Goal: Task Accomplishment & Management: Manage account settings

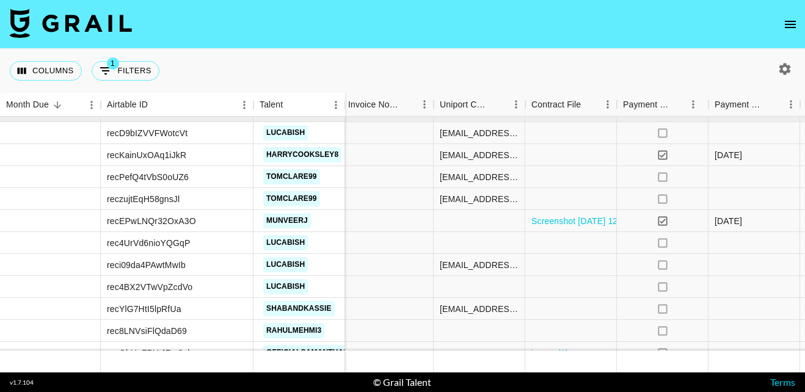
scroll to position [16, 1461]
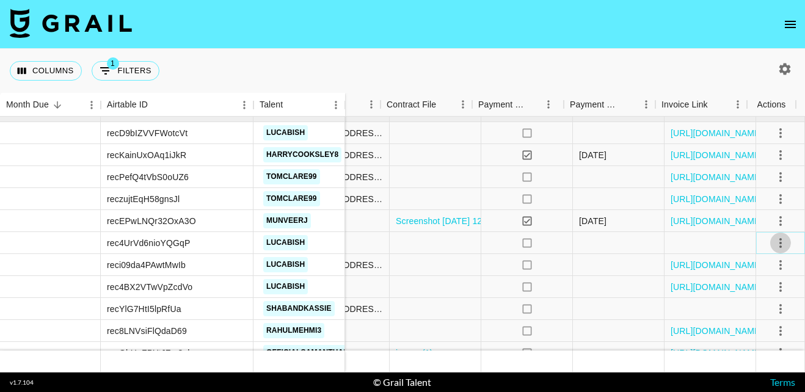
click at [779, 238] on icon "select merge strategy" at bounding box center [780, 243] width 2 height 10
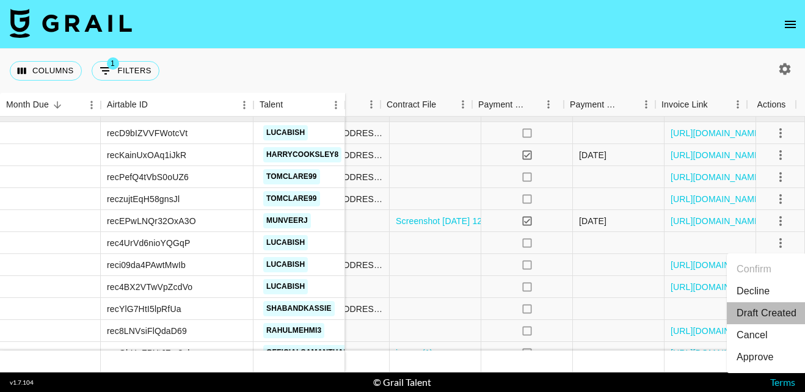
click at [767, 306] on li "Draft Created" at bounding box center [766, 313] width 79 height 22
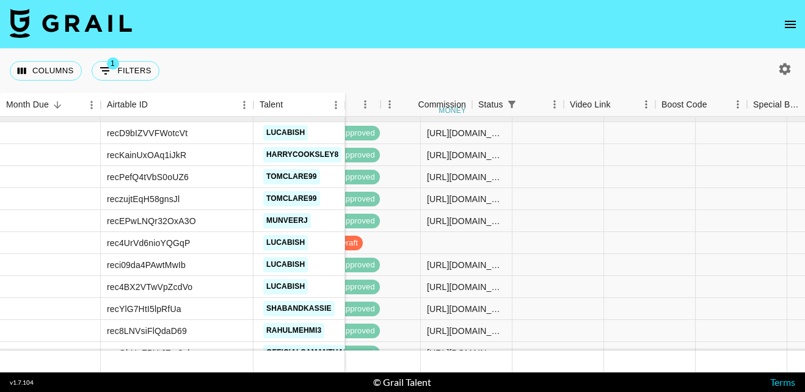
scroll to position [16, 874]
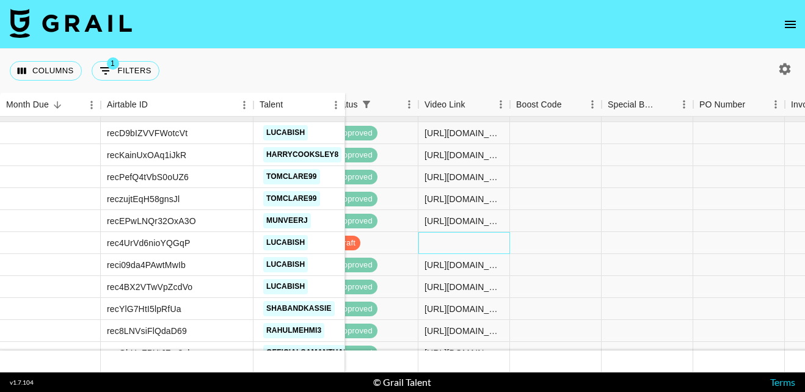
click at [467, 236] on div at bounding box center [464, 243] width 92 height 22
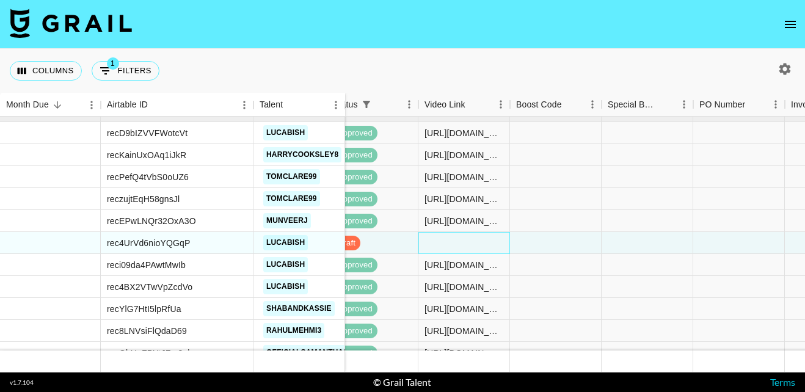
click at [467, 236] on div at bounding box center [464, 243] width 92 height 22
type input "[URL][DOMAIN_NAME]"
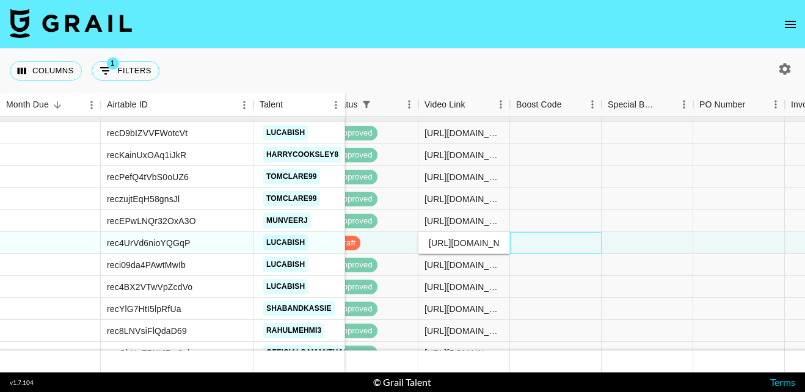
click at [541, 241] on div at bounding box center [556, 243] width 92 height 22
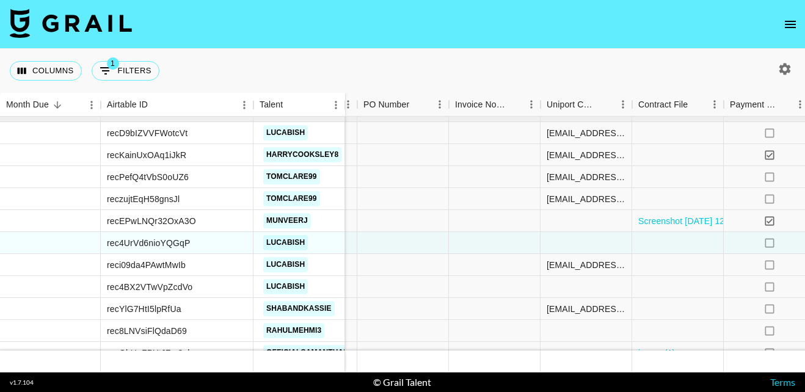
scroll to position [16, 1210]
click at [558, 269] on div "[EMAIL_ADDRESS][PERSON_NAME][DOMAIN_NAME]" at bounding box center [585, 265] width 79 height 12
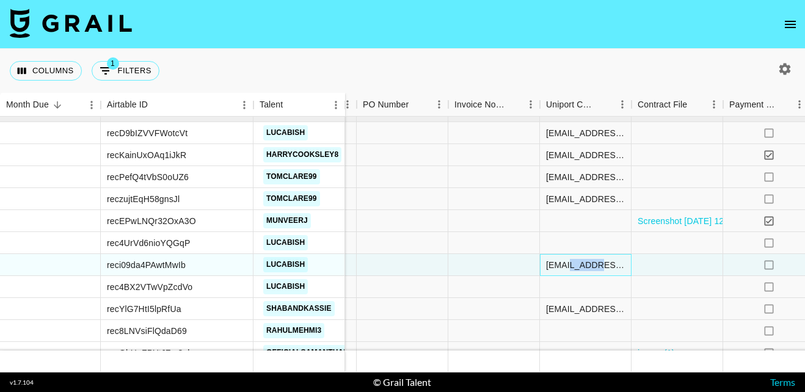
click at [558, 269] on div "[EMAIL_ADDRESS][PERSON_NAME][DOMAIN_NAME]" at bounding box center [585, 265] width 79 height 12
click at [558, 269] on input "[EMAIL_ADDRESS][PERSON_NAME][DOMAIN_NAME]" at bounding box center [586, 265] width 90 height 10
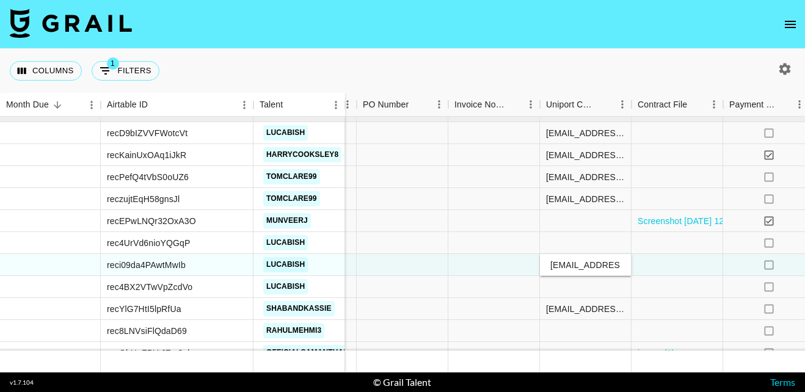
click at [558, 269] on input "[EMAIL_ADDRESS][PERSON_NAME][DOMAIN_NAME]" at bounding box center [586, 265] width 90 height 10
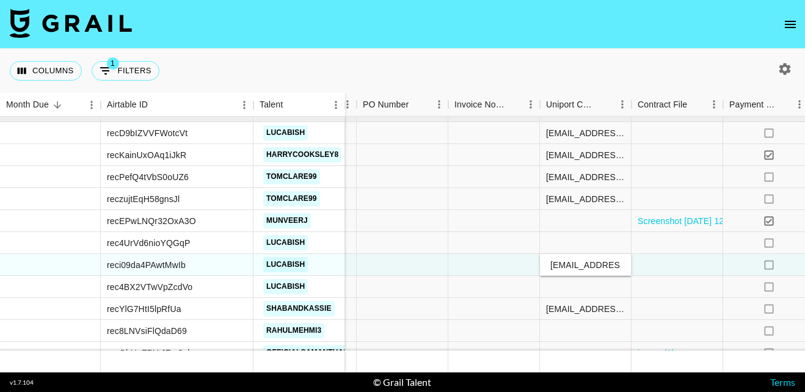
click at [558, 269] on input "[EMAIL_ADDRESS][PERSON_NAME][DOMAIN_NAME]" at bounding box center [586, 265] width 90 height 10
click at [555, 239] on div at bounding box center [586, 243] width 92 height 22
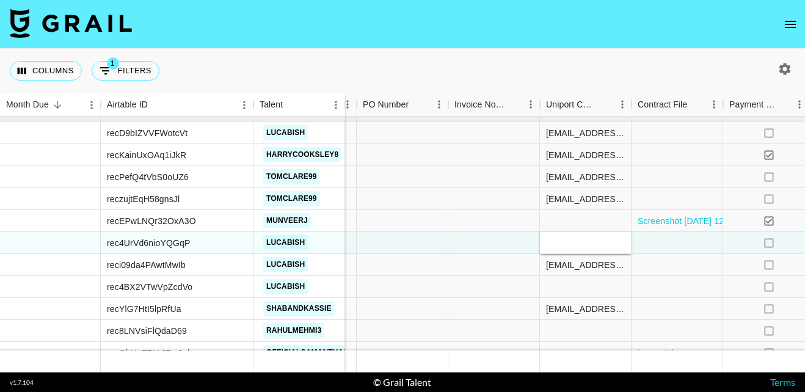
click at [555, 239] on div at bounding box center [586, 243] width 92 height 22
type input "[EMAIL_ADDRESS][PERSON_NAME][DOMAIN_NAME]"
click at [514, 241] on div at bounding box center [494, 243] width 92 height 22
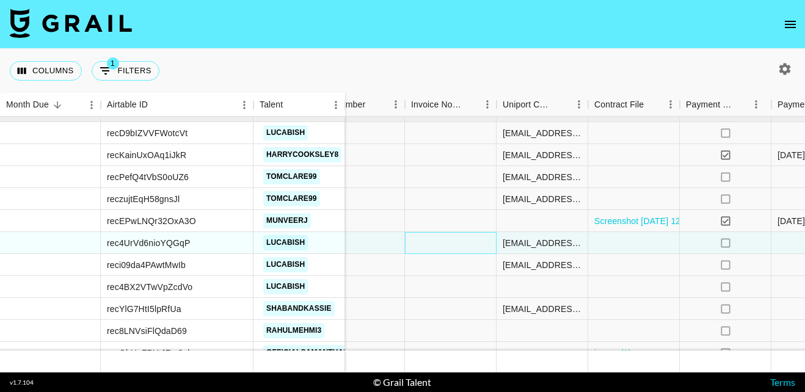
scroll to position [16, 1461]
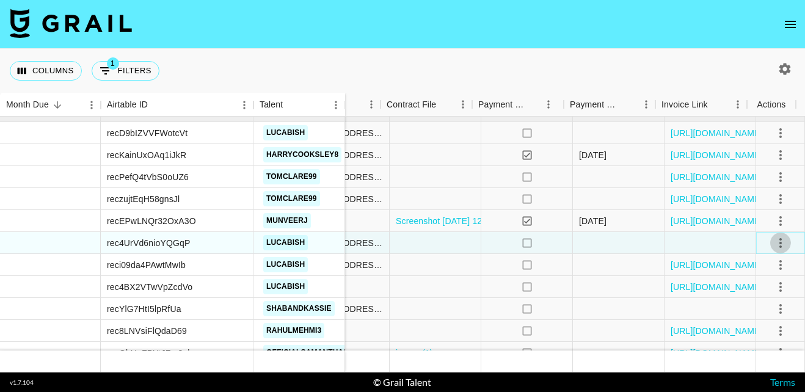
click at [773, 245] on icon "select merge strategy" at bounding box center [780, 243] width 15 height 15
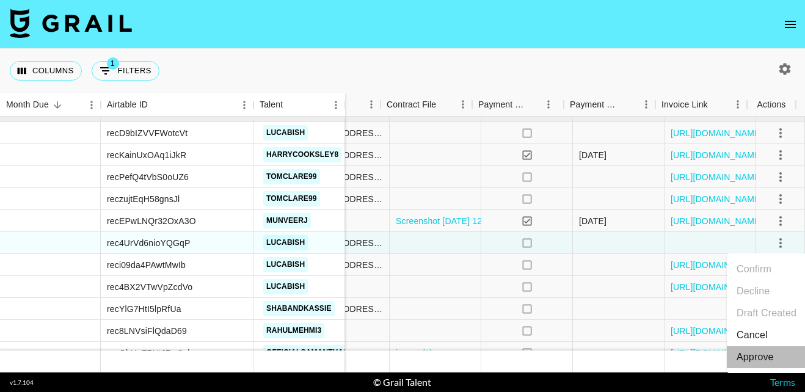
click at [763, 357] on div "Approve" at bounding box center [755, 357] width 37 height 15
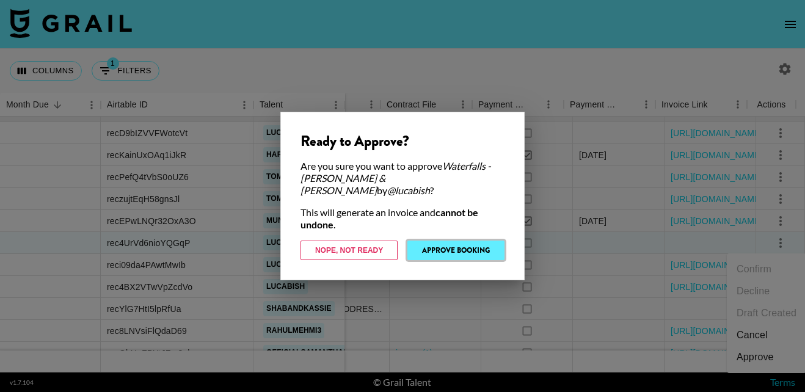
click at [444, 241] on button "Approve Booking" at bounding box center [455, 251] width 97 height 20
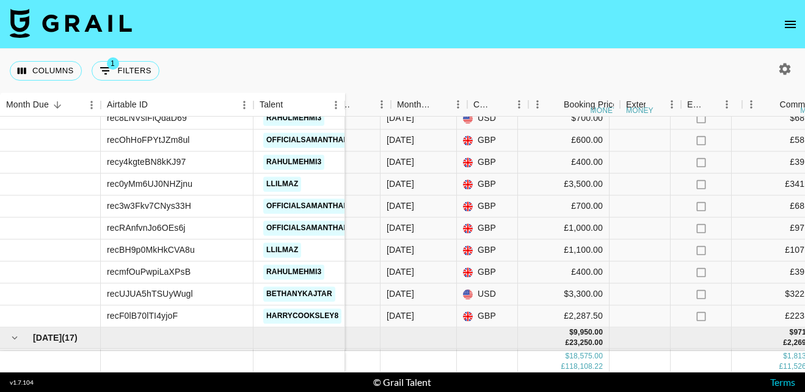
scroll to position [228, 310]
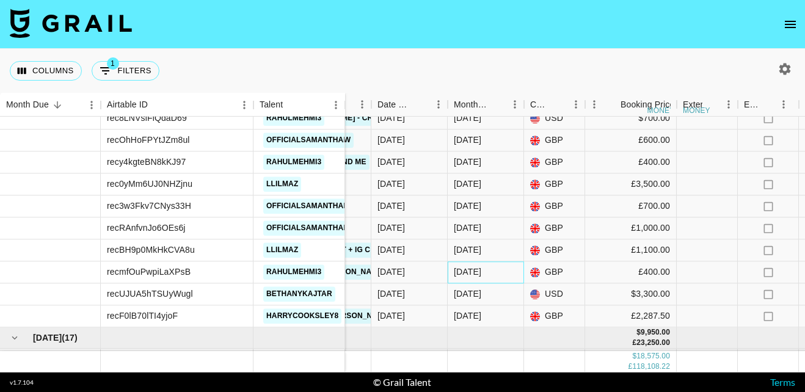
click at [512, 272] on div "[DATE]" at bounding box center [486, 272] width 76 height 22
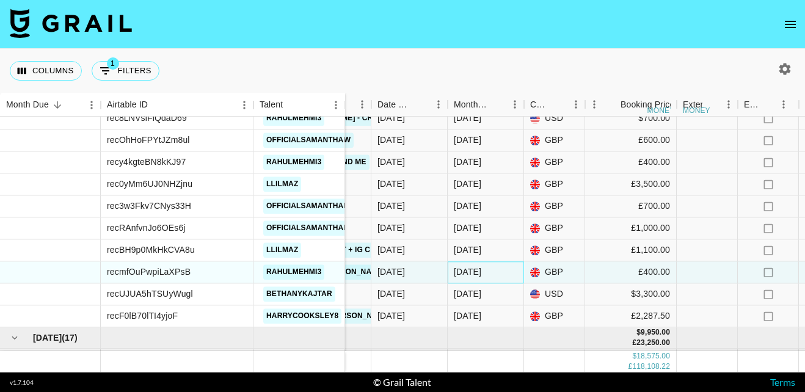
click at [512, 272] on div "[DATE]" at bounding box center [486, 272] width 76 height 22
click at [512, 272] on body "Columns 1 Filters + Booking Month Due Airtable ID Talent Manager Client [PERSON…" at bounding box center [402, 196] width 805 height 392
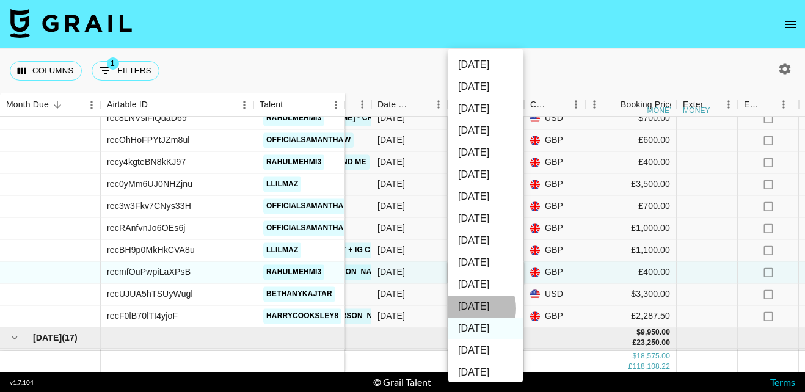
drag, startPoint x: 512, startPoint y: 272, endPoint x: 469, endPoint y: 308, distance: 56.4
click at [469, 308] on li "[DATE]" at bounding box center [485, 307] width 75 height 22
type input "[DATE]"
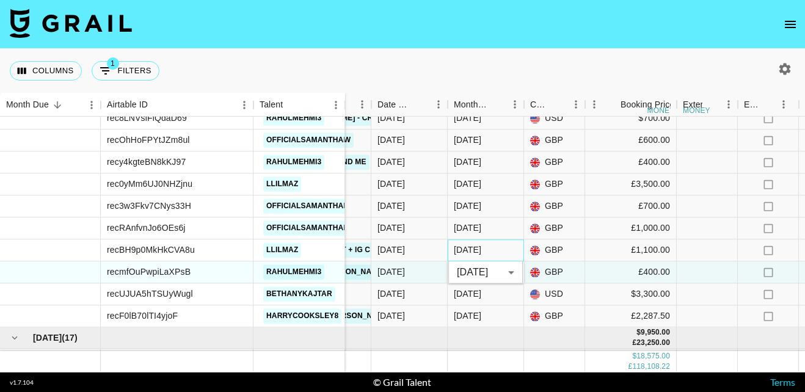
click at [505, 250] on div "[DATE]" at bounding box center [486, 250] width 76 height 22
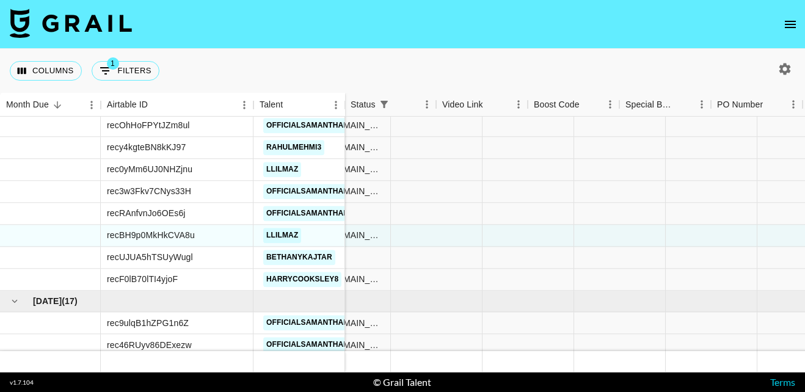
scroll to position [287, 812]
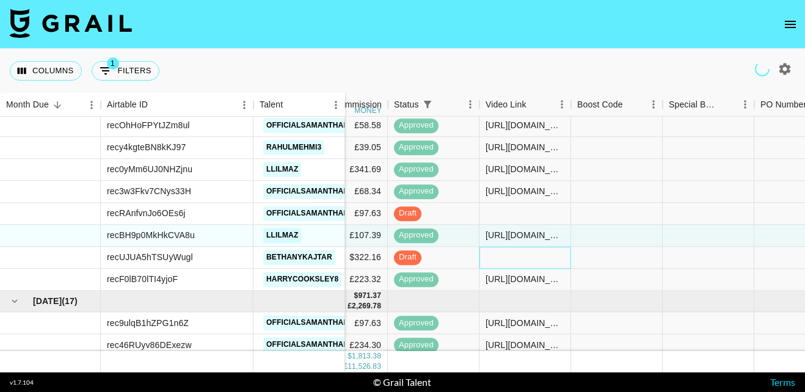
click at [510, 257] on div at bounding box center [526, 258] width 92 height 22
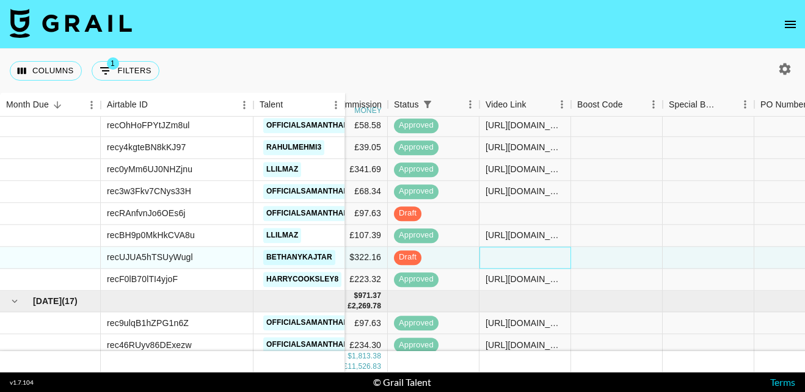
click at [510, 257] on div at bounding box center [526, 258] width 92 height 22
type input "[URL][DOMAIN_NAME]"
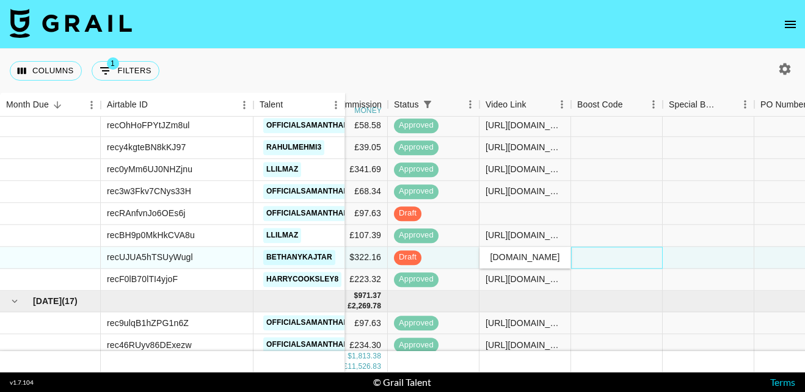
scroll to position [0, 0]
click at [602, 254] on div at bounding box center [617, 258] width 92 height 22
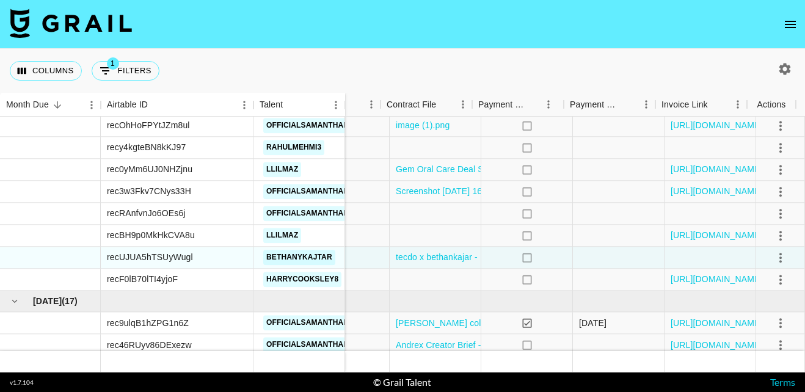
scroll to position [288, 1461]
click at [773, 257] on icon "select merge strategy" at bounding box center [780, 256] width 15 height 15
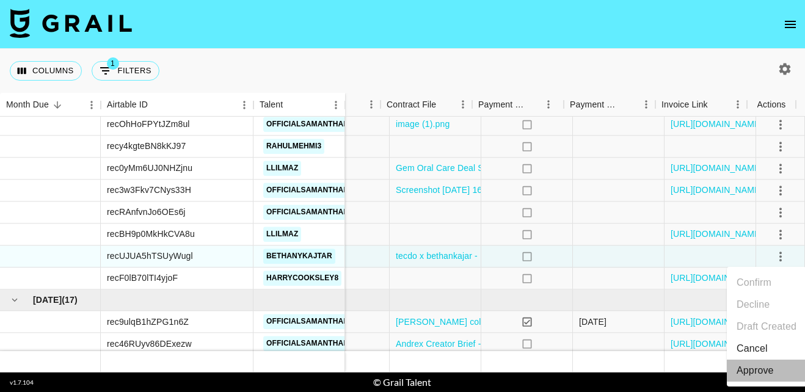
click at [765, 370] on div "Approve" at bounding box center [755, 370] width 37 height 15
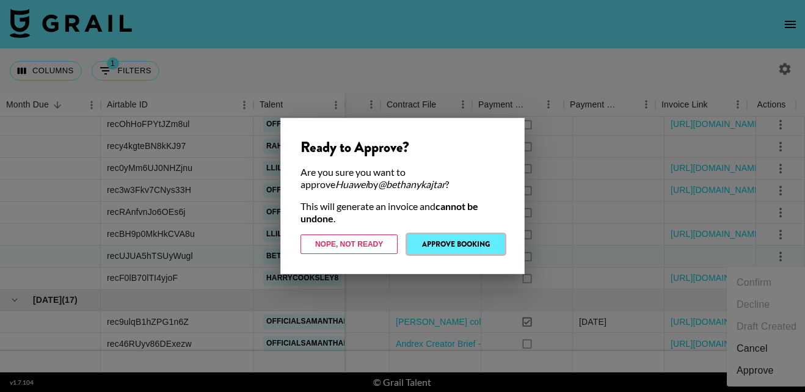
click at [442, 238] on button "Approve Booking" at bounding box center [455, 245] width 97 height 20
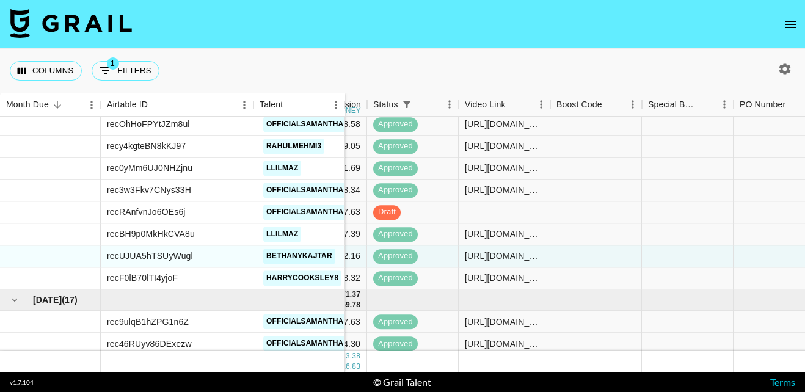
scroll to position [288, 833]
click at [519, 210] on div at bounding box center [505, 213] width 92 height 22
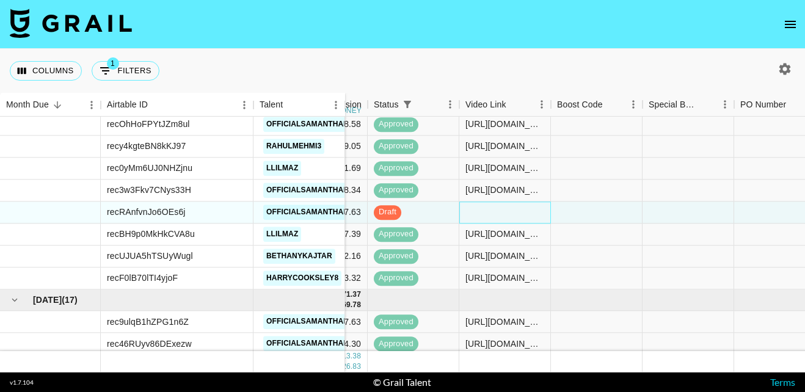
click at [519, 210] on div at bounding box center [505, 213] width 92 height 22
click at [519, 210] on input "text" at bounding box center [505, 213] width 90 height 10
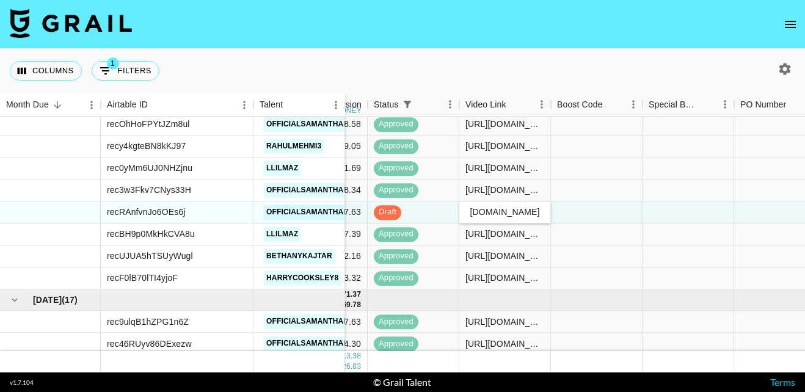
type input "[URL][DOMAIN_NAME]"
click at [578, 215] on div at bounding box center [597, 213] width 92 height 22
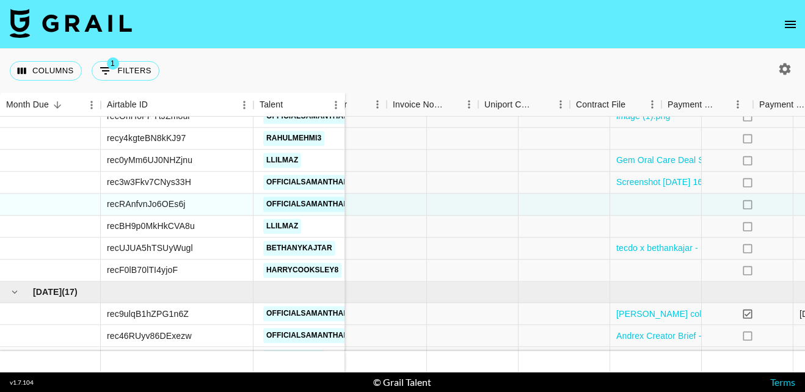
scroll to position [296, 1289]
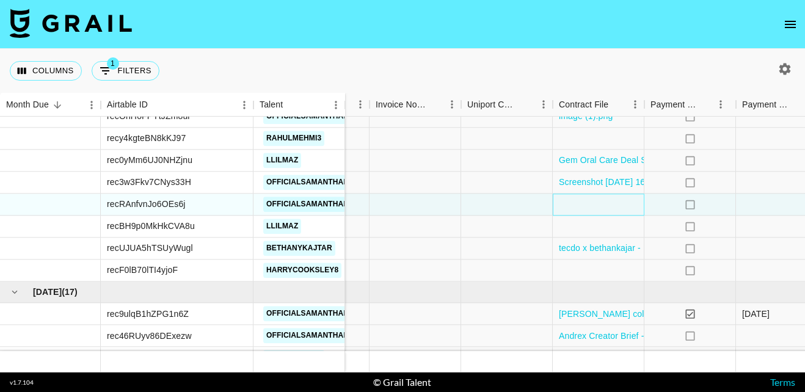
click at [587, 207] on div at bounding box center [599, 205] width 92 height 22
click at [587, 207] on body "Columns 1 Filters + Booking Month Due Airtable ID Talent Manager Client [PERSON…" at bounding box center [402, 196] width 805 height 392
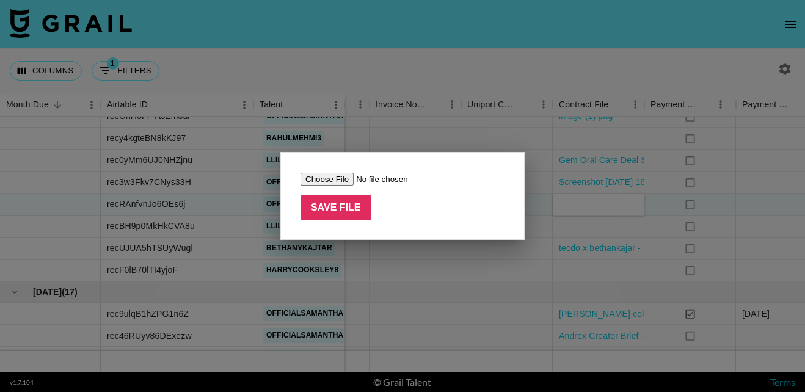
click at [587, 207] on div at bounding box center [402, 196] width 805 height 392
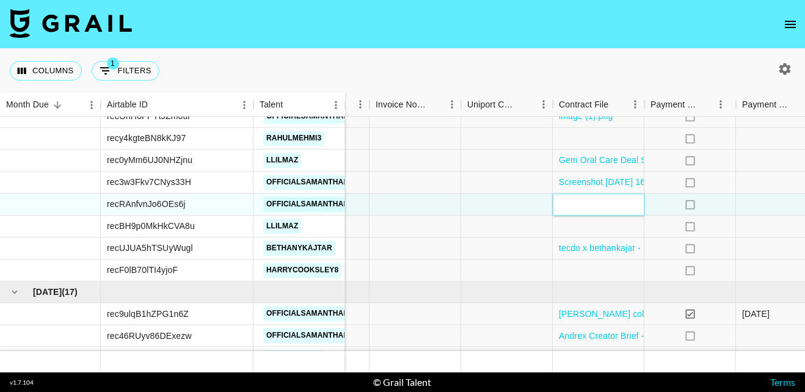
click at [574, 207] on div at bounding box center [599, 205] width 92 height 22
click at [567, 204] on div at bounding box center [599, 205] width 92 height 22
click at [495, 204] on div at bounding box center [507, 205] width 92 height 22
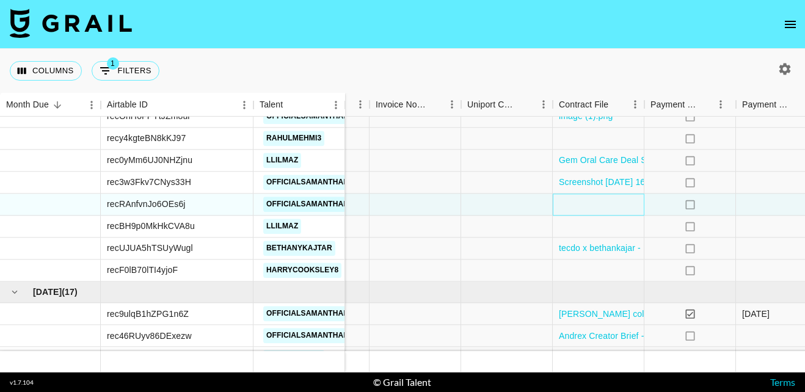
click at [570, 207] on div at bounding box center [599, 205] width 92 height 22
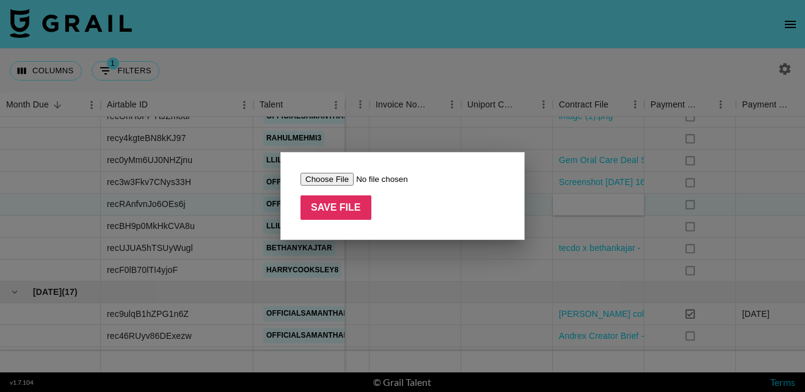
click at [322, 180] on input "file" at bounding box center [378, 179] width 155 height 13
type input "C:\fakepath\Screenshot [DATE] 210609.png"
click at [346, 214] on input "Save File" at bounding box center [336, 207] width 71 height 24
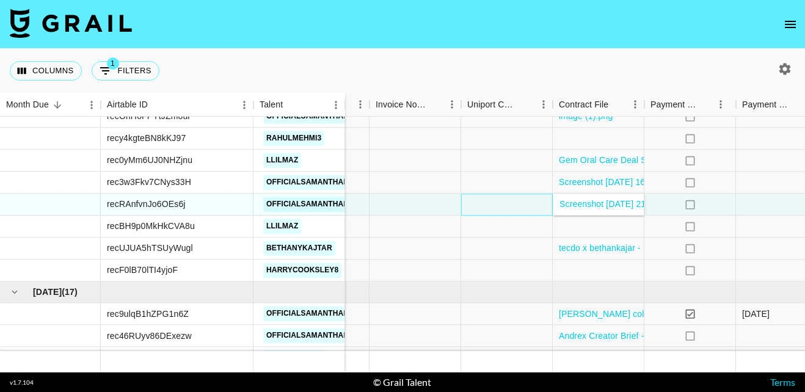
click at [509, 202] on div at bounding box center [507, 205] width 92 height 22
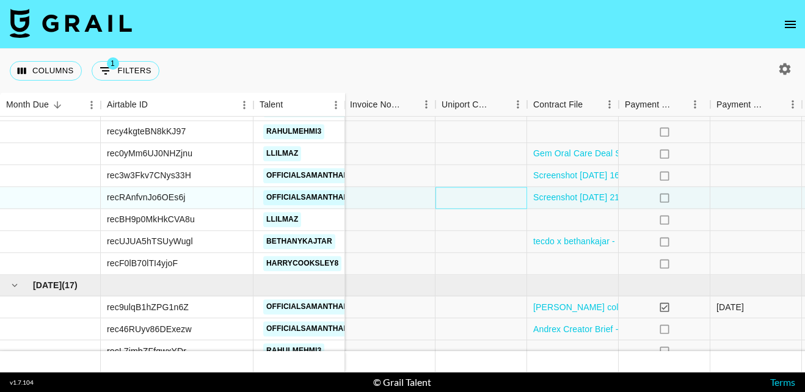
scroll to position [303, 1461]
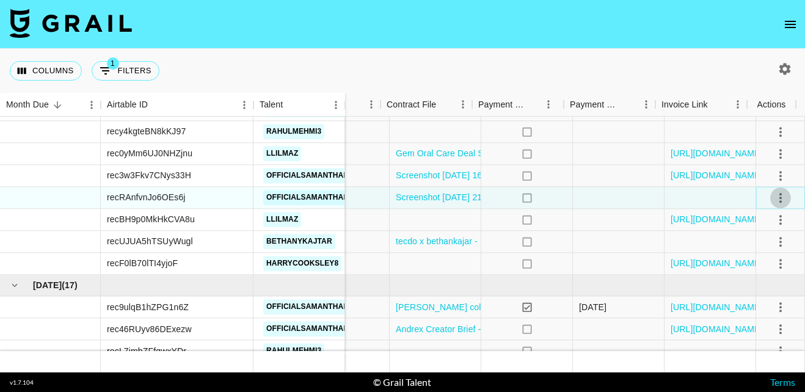
click at [774, 195] on icon "select merge strategy" at bounding box center [780, 198] width 15 height 15
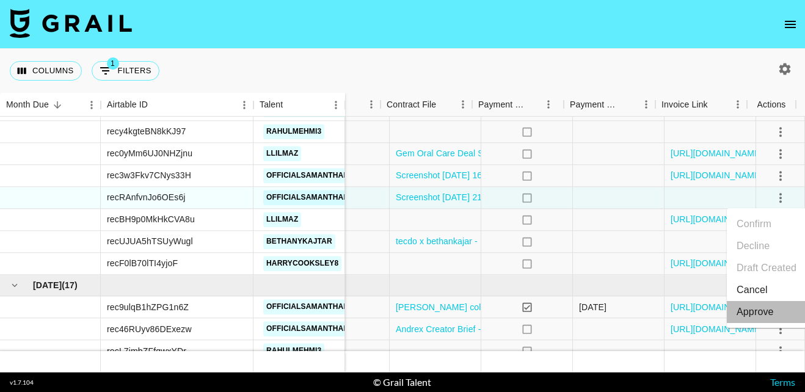
click at [766, 317] on div "Approve" at bounding box center [755, 312] width 37 height 15
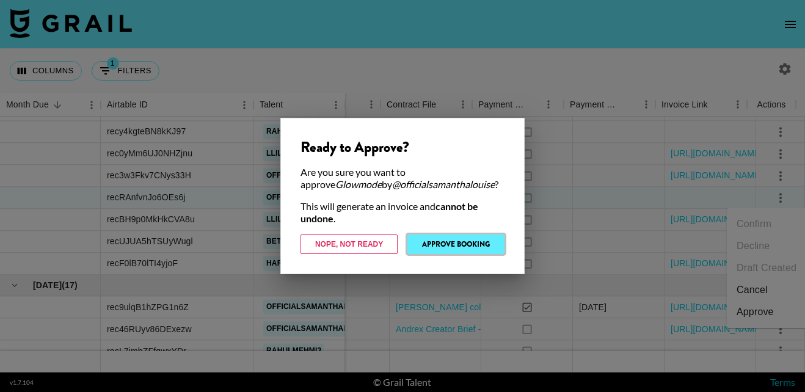
click at [472, 242] on button "Approve Booking" at bounding box center [455, 245] width 97 height 20
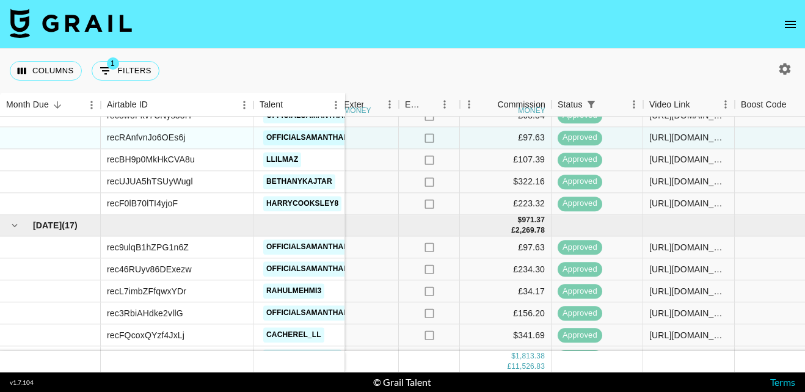
scroll to position [406, 649]
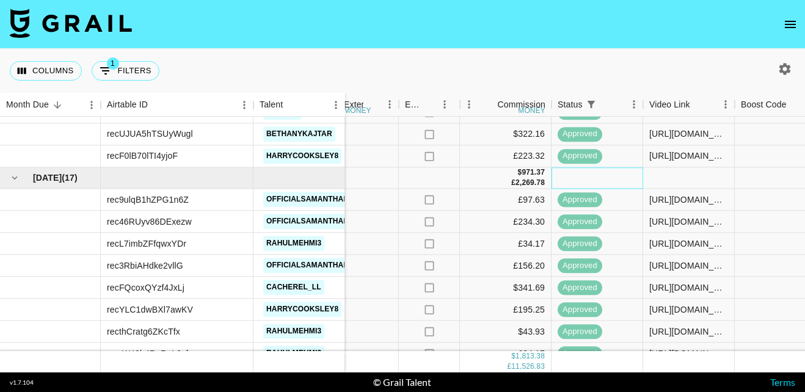
drag, startPoint x: 611, startPoint y: 151, endPoint x: 571, endPoint y: 173, distance: 46.5
click at [571, 173] on div at bounding box center [598, 177] width 92 height 21
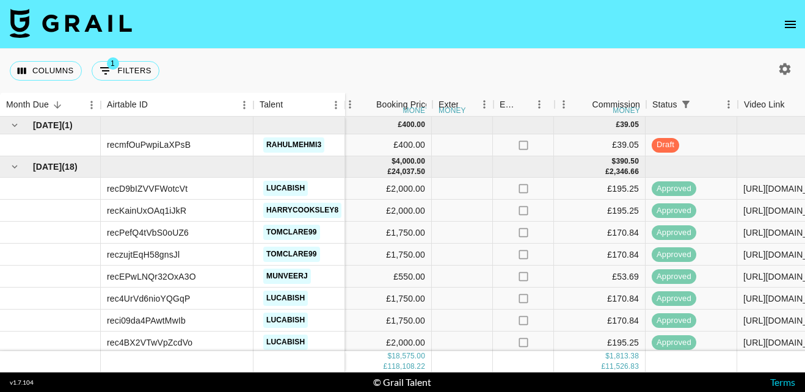
scroll to position [0, 554]
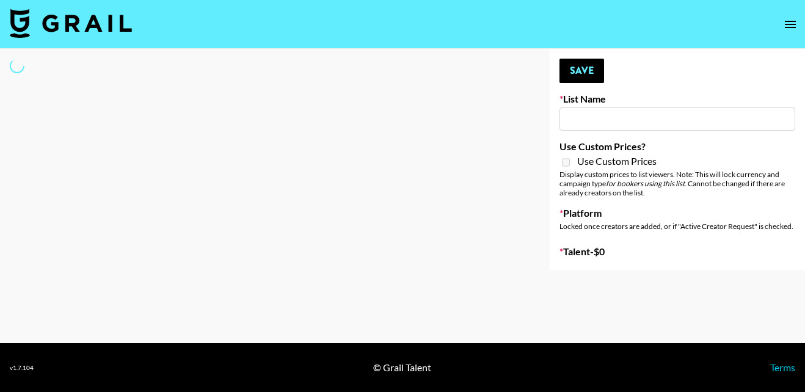
type input "EDM List"
select select "Song"
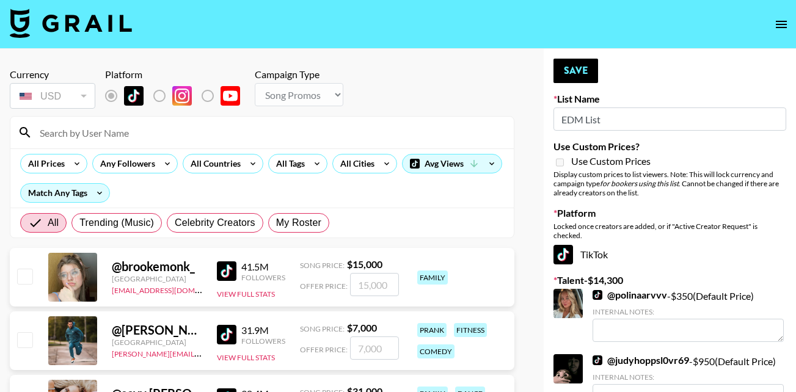
click at [64, 136] on input at bounding box center [269, 133] width 474 height 20
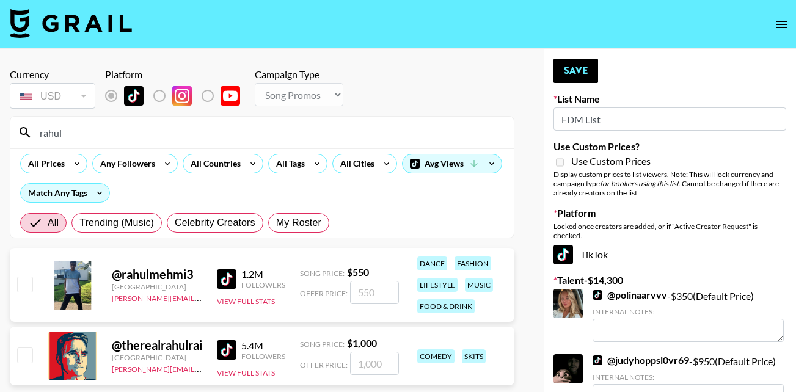
type input "rahul"
click at [21, 280] on input "checkbox" at bounding box center [24, 284] width 15 height 15
checkbox input "true"
click at [381, 294] on input "550" at bounding box center [374, 292] width 49 height 23
type input "500"
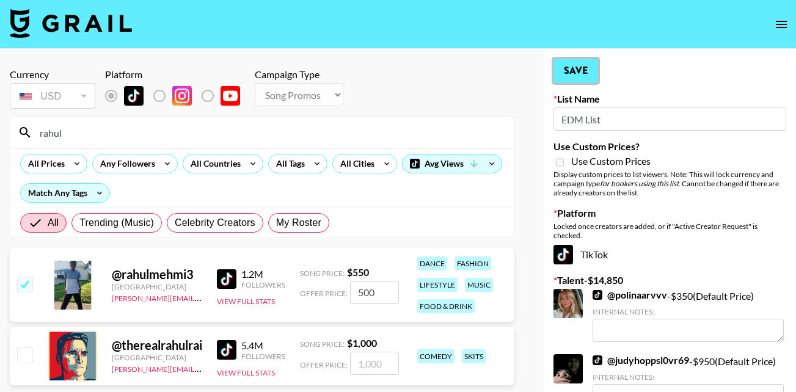
click at [578, 74] on button "Save" at bounding box center [575, 71] width 45 height 24
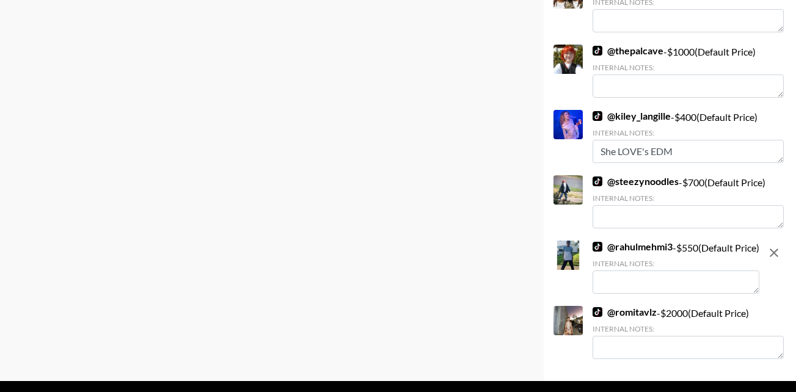
scroll to position [1355, 0]
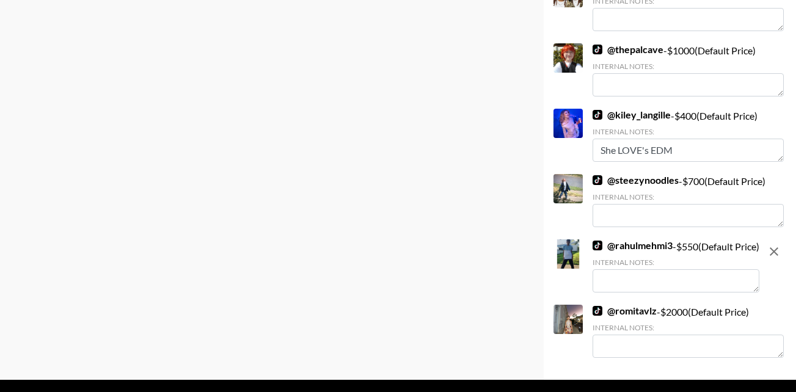
click at [732, 247] on div "@ rahulmehmi3 - $ 550 (Default Price) Internal Notes:" at bounding box center [676, 265] width 167 height 53
click at [643, 282] on textarea at bounding box center [676, 280] width 167 height 23
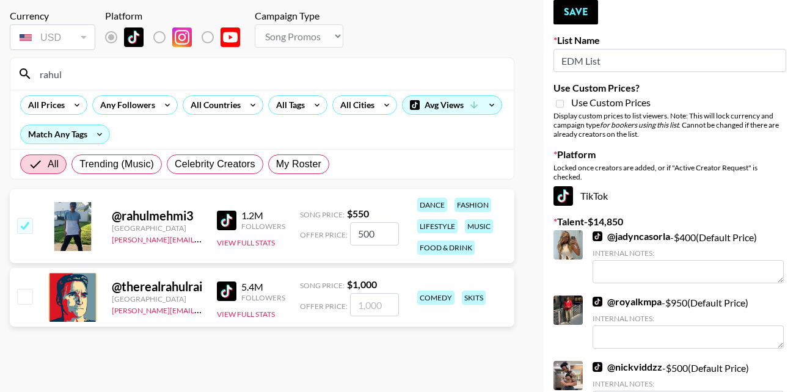
scroll to position [0, 0]
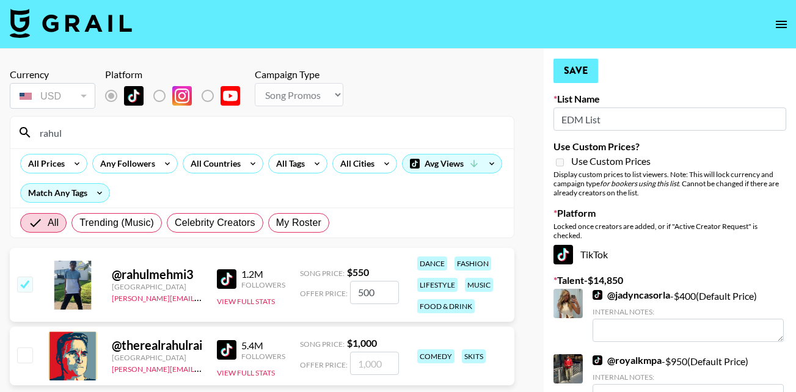
type textarea "recently sang with John Summit at the O2 arena london"
click at [581, 71] on button "Save" at bounding box center [575, 71] width 45 height 24
